Goal: Find specific page/section: Find specific page/section

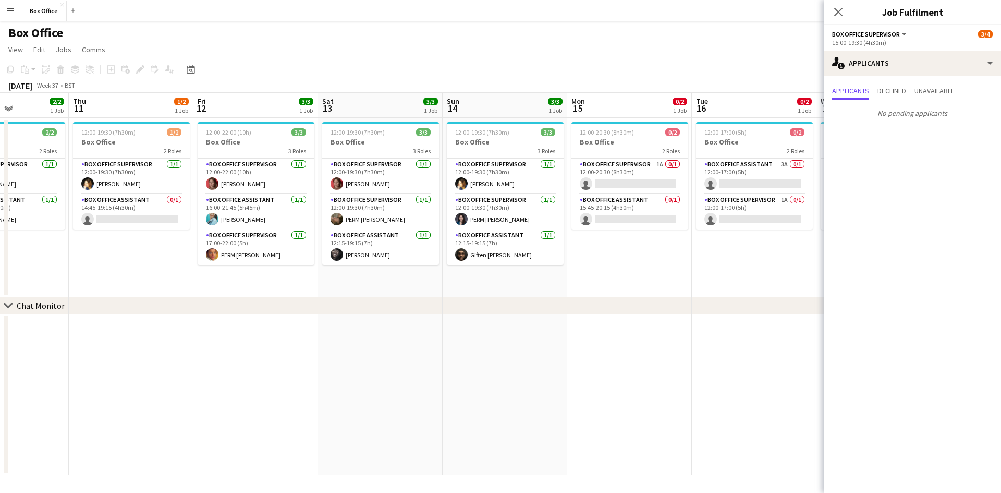
scroll to position [0, 420]
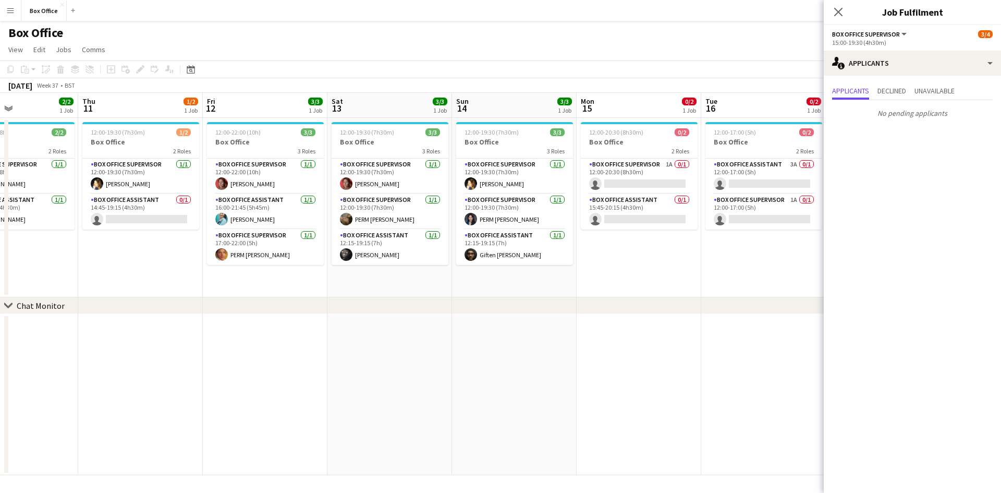
drag, startPoint x: 541, startPoint y: 257, endPoint x: 612, endPoint y: 231, distance: 76.0
click at [612, 231] on app-calendar-viewport "Sun 7 4/4 2 Jobs Mon 8 1/1 1 Job Tue 9 1/1 1 Job Wed 10 2/2 1 Job Thu 11 1/2 1 …" at bounding box center [500, 284] width 1001 height 382
click at [146, 198] on app-card-role "Box Office Assistant 0/1 14:45-19:15 (4h30m) single-neutral-actions" at bounding box center [140, 211] width 117 height 35
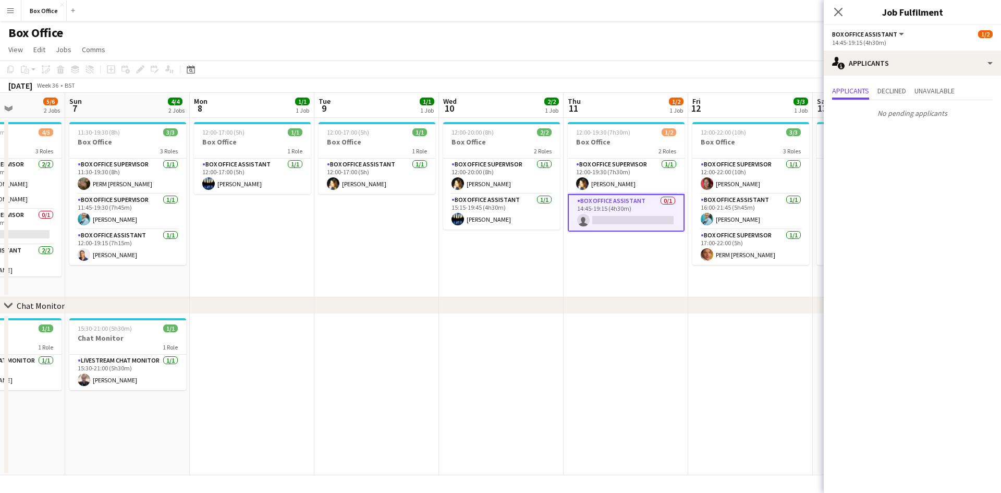
scroll to position [0, 319]
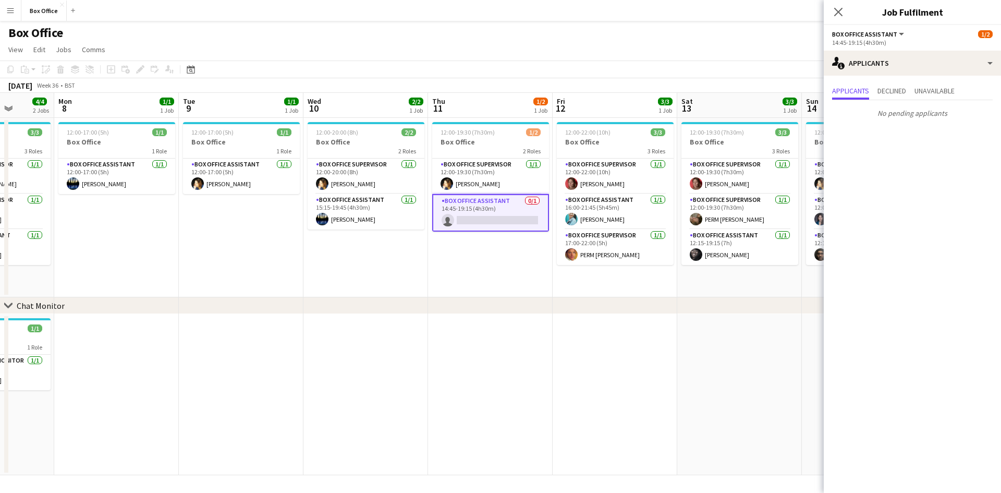
drag, startPoint x: 265, startPoint y: 289, endPoint x: 615, endPoint y: 219, distance: 356.5
click at [615, 219] on app-calendar-viewport "Fri 5 4/5 2 Jobs Sat 6 5/6 2 Jobs Sun 7 4/4 2 Jobs Mon 8 1/1 1 Job Tue 9 1/1 1 …" at bounding box center [500, 284] width 1001 height 382
click at [841, 13] on icon "Close pop-in" at bounding box center [838, 12] width 8 height 8
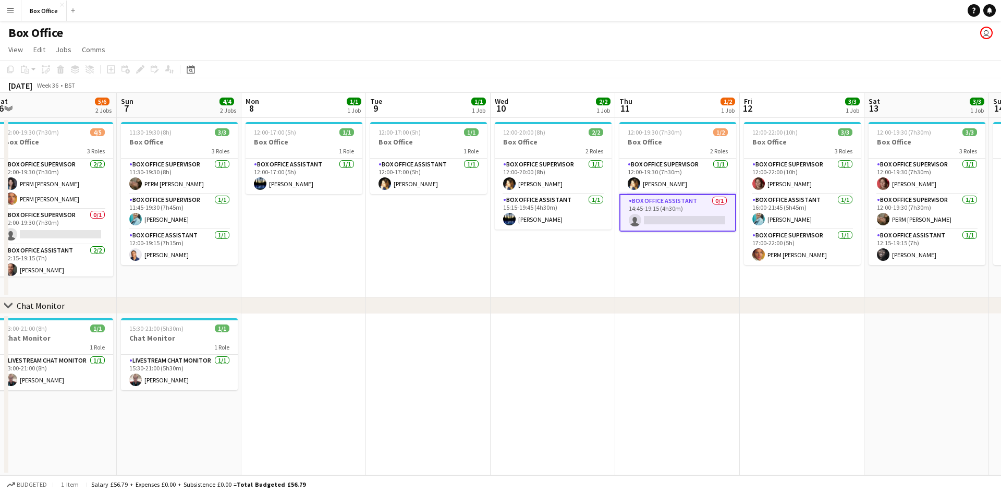
drag, startPoint x: 489, startPoint y: 417, endPoint x: 798, endPoint y: 373, distance: 312.2
click at [801, 372] on app-calendar-viewport "Thu 4 2/2 1 Job Fri 5 4/5 2 Jobs Sat 6 5/6 2 Jobs Sun 7 4/4 2 Jobs Mon 8 1/1 1 …" at bounding box center [500, 284] width 1001 height 382
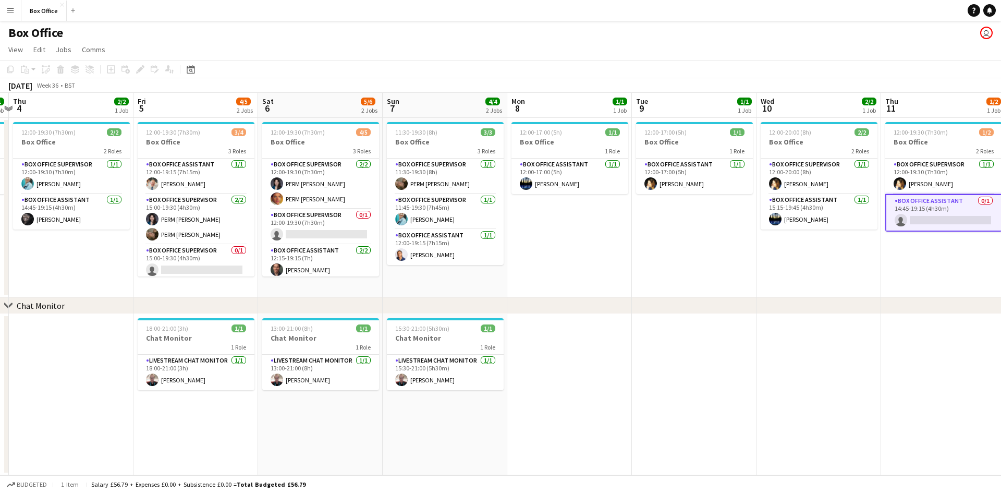
drag, startPoint x: 523, startPoint y: 342, endPoint x: 664, endPoint y: 325, distance: 142.3
click at [664, 325] on app-calendar-viewport "Tue 2 2/2 1 Job Wed 3 1/1 1 Job Thu 4 2/2 1 Job Fri 5 4/5 2 Jobs Sat 6 5/6 2 Jo…" at bounding box center [500, 284] width 1001 height 382
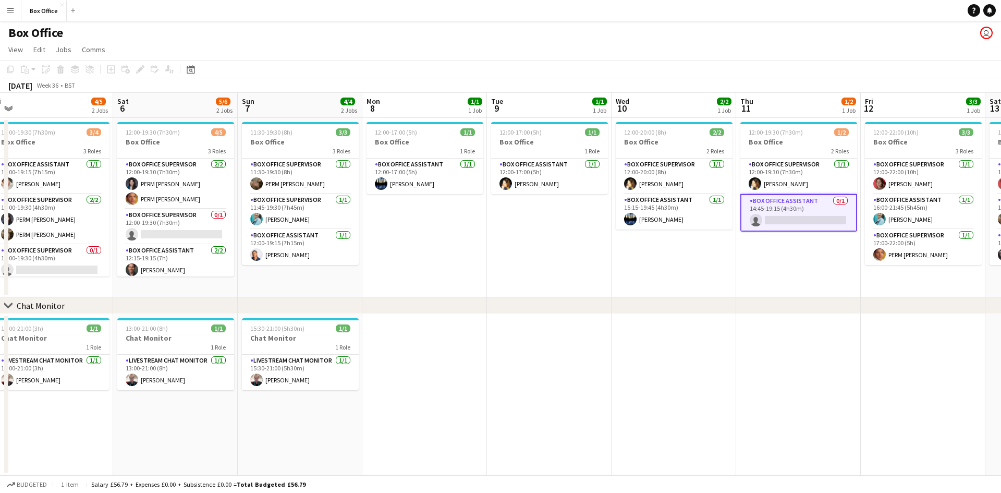
drag, startPoint x: 563, startPoint y: 327, endPoint x: 252, endPoint y: 297, distance: 312.6
click at [252, 297] on div "chevron-right Chat Monitor Wed 3 1/1 1 Job Thu 4 2/2 1 Job Fri 5 4/5 2 Jobs Sat…" at bounding box center [500, 284] width 1001 height 382
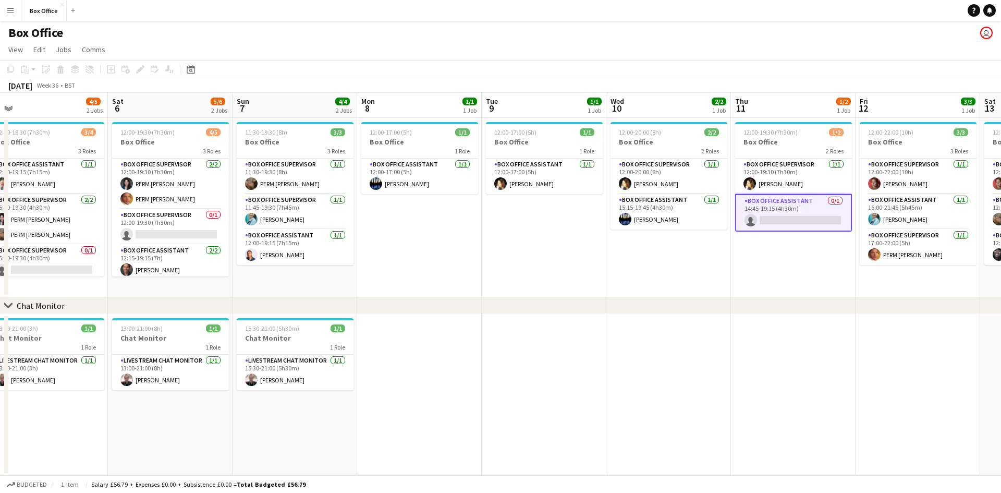
drag, startPoint x: 667, startPoint y: 286, endPoint x: 269, endPoint y: 305, distance: 398.1
click at [269, 305] on div "chevron-right Chat Monitor Wed 3 1/1 1 Job Thu 4 2/2 1 Job Fri 5 4/5 2 Jobs Sat…" at bounding box center [500, 284] width 1001 height 382
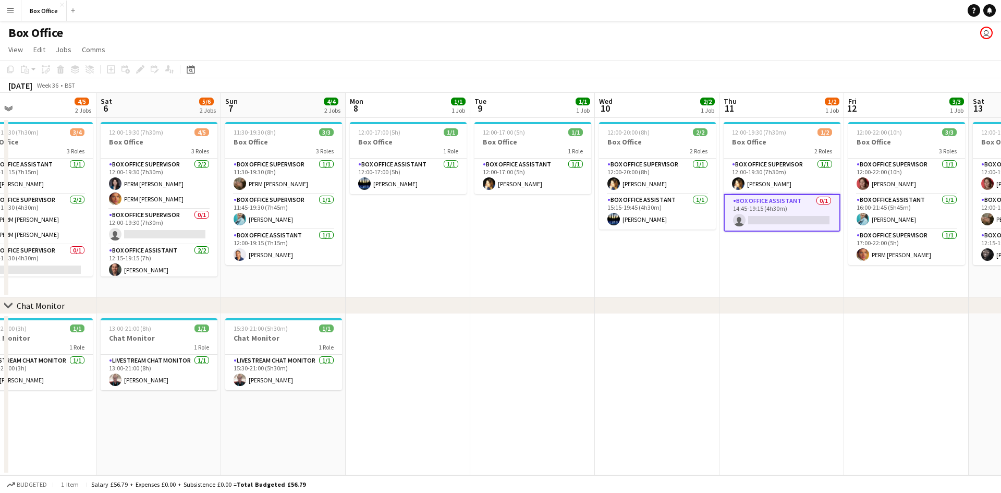
drag, startPoint x: 585, startPoint y: 288, endPoint x: 383, endPoint y: 307, distance: 203.6
click at [383, 307] on div "chevron-right Chat Monitor Wed 3 1/1 1 Job Thu 4 2/2 1 Job Fri 5 4/5 2 Jobs Sat…" at bounding box center [500, 284] width 1001 height 382
drag, startPoint x: 668, startPoint y: 311, endPoint x: 638, endPoint y: 322, distance: 31.0
click at [638, 322] on div "chevron-right Chat Monitor Wed 3 1/1 1 Job Thu 4 2/2 1 Job Fri 5 4/5 2 Jobs Sat…" at bounding box center [500, 284] width 1001 height 382
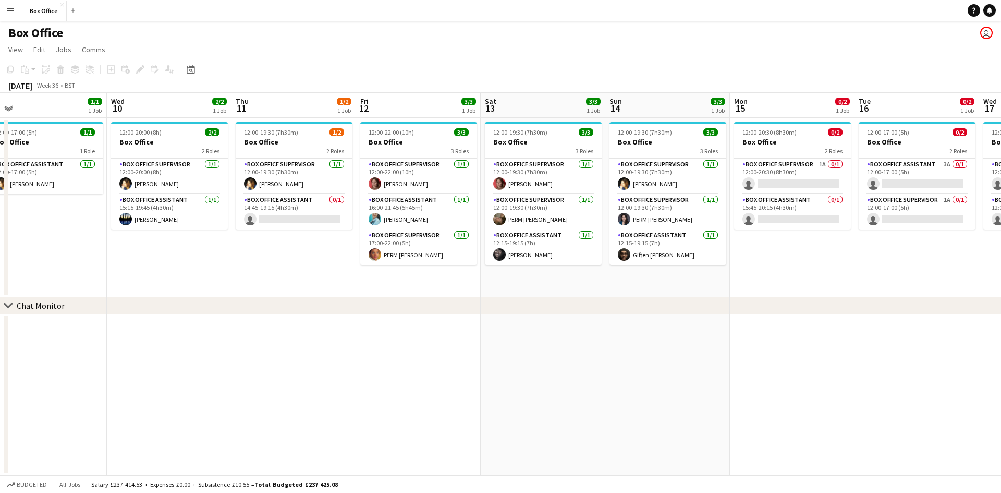
scroll to position [0, 368]
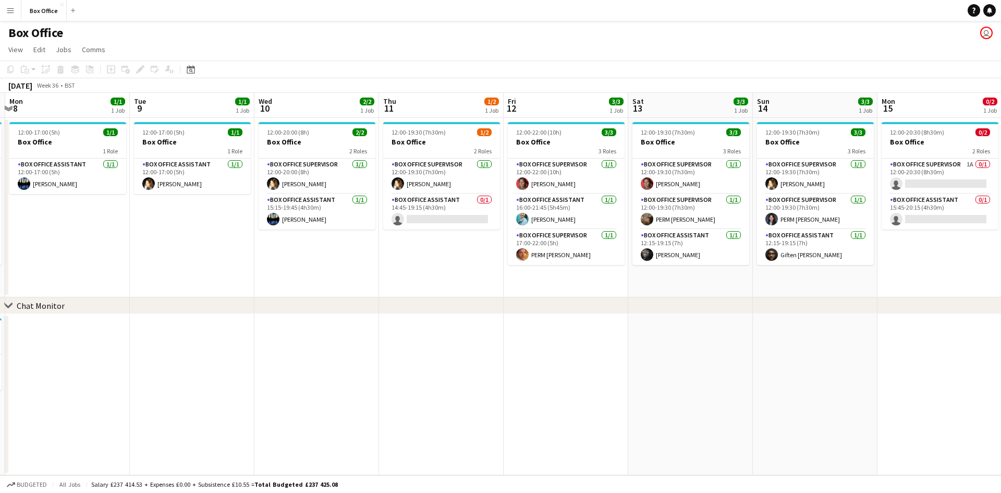
drag, startPoint x: 721, startPoint y: 418, endPoint x: 380, endPoint y: 295, distance: 361.9
click at [380, 295] on app-calendar-viewport "Fri 5 4/5 2 Jobs Sat 6 5/6 2 Jobs Sun 7 4/4 2 Jobs Mon 8 1/1 1 Job Tue 9 1/1 1 …" at bounding box center [500, 284] width 1001 height 382
click at [908, 355] on app-date-cell at bounding box center [939, 394] width 125 height 161
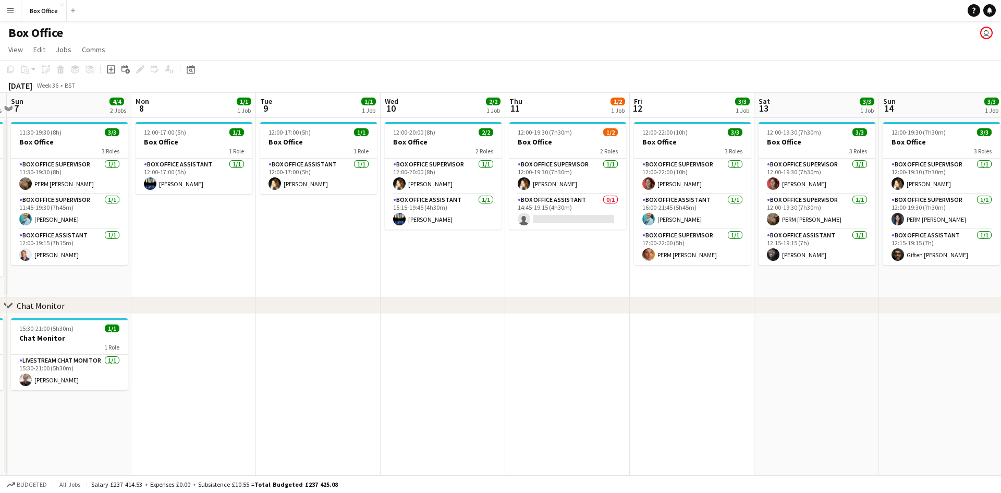
drag, startPoint x: 716, startPoint y: 317, endPoint x: 842, endPoint y: 323, distance: 126.3
click at [842, 323] on app-calendar-viewport "Fri 5 4/5 2 Jobs Sat 6 5/6 2 Jobs Sun 7 4/4 2 Jobs Mon 8 1/1 1 Job Tue 9 1/1 1 …" at bounding box center [500, 284] width 1001 height 382
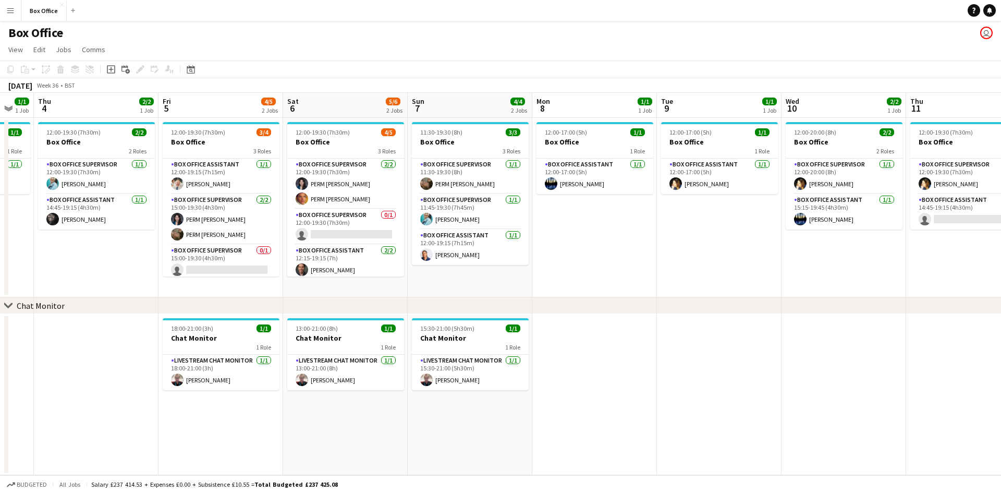
scroll to position [0, 333]
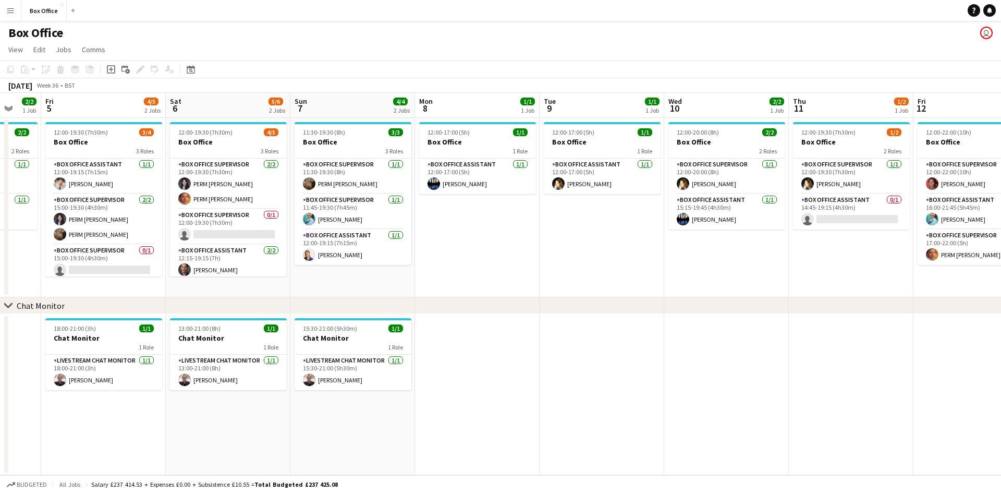
drag, startPoint x: 496, startPoint y: 278, endPoint x: 727, endPoint y: 279, distance: 230.4
click at [727, 279] on app-calendar-viewport "Tue 2 2/2 1 Job Wed 3 1/1 1 Job Thu 4 2/2 1 Job Fri 5 4/5 2 Jobs Sat 6 5/6 2 Jo…" at bounding box center [500, 284] width 1001 height 382
